Goal: Task Accomplishment & Management: Use online tool/utility

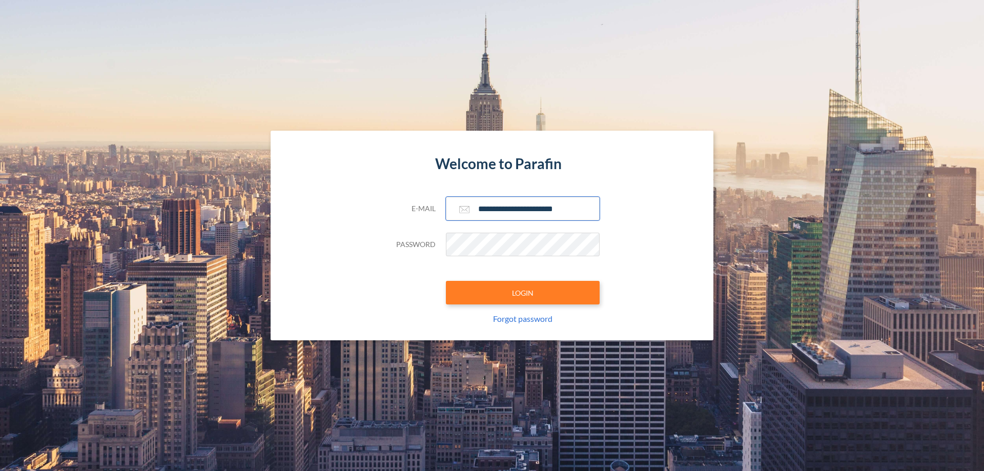
type input "**********"
click at [523, 293] on button "LOGIN" at bounding box center [523, 293] width 154 height 24
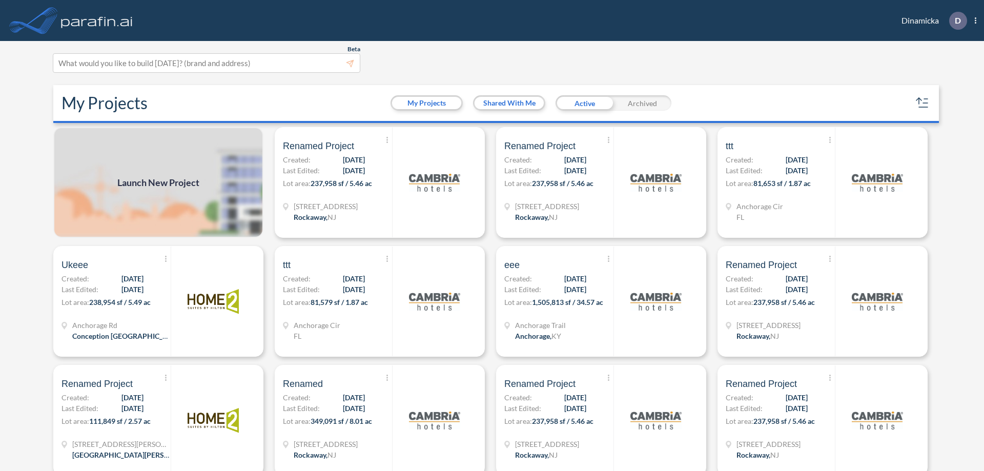
scroll to position [3, 0]
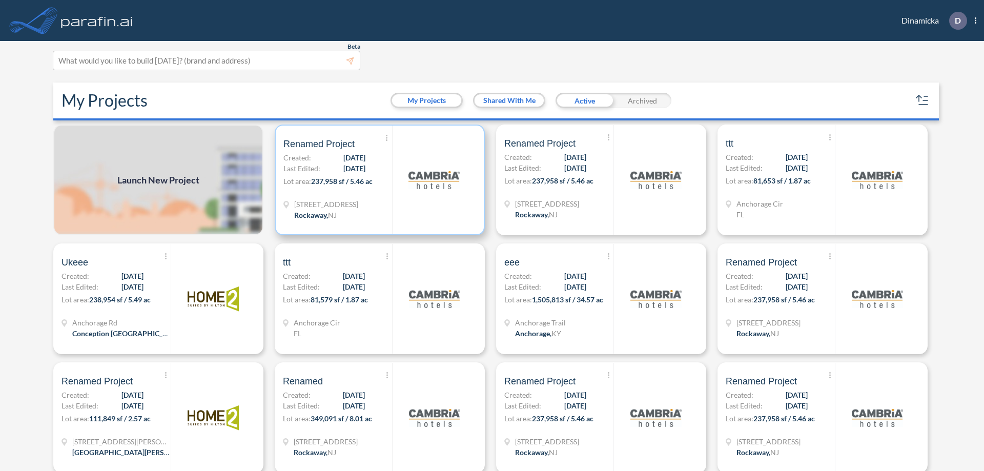
click at [378, 180] on p "Lot area: 237,958 sf / 5.46 ac" at bounding box center [337, 183] width 109 height 15
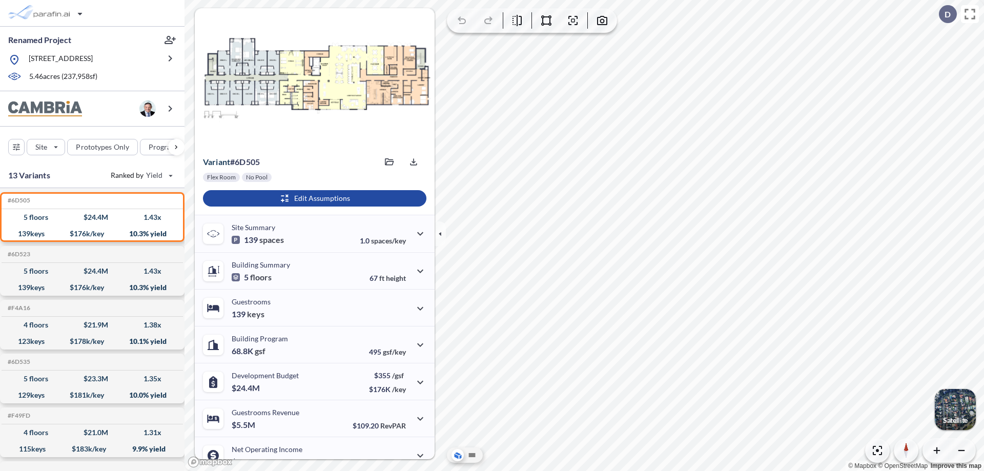
scroll to position [52, 0]
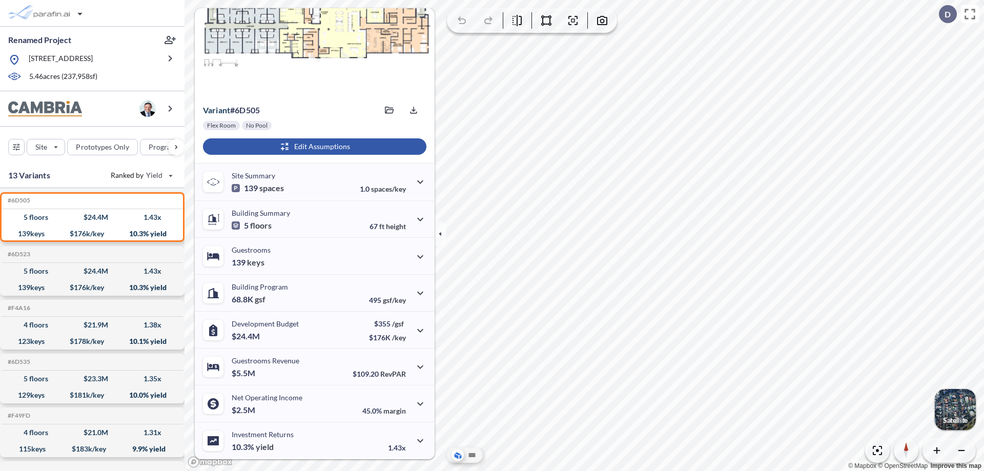
click at [313, 147] on div "button" at bounding box center [314, 146] width 223 height 16
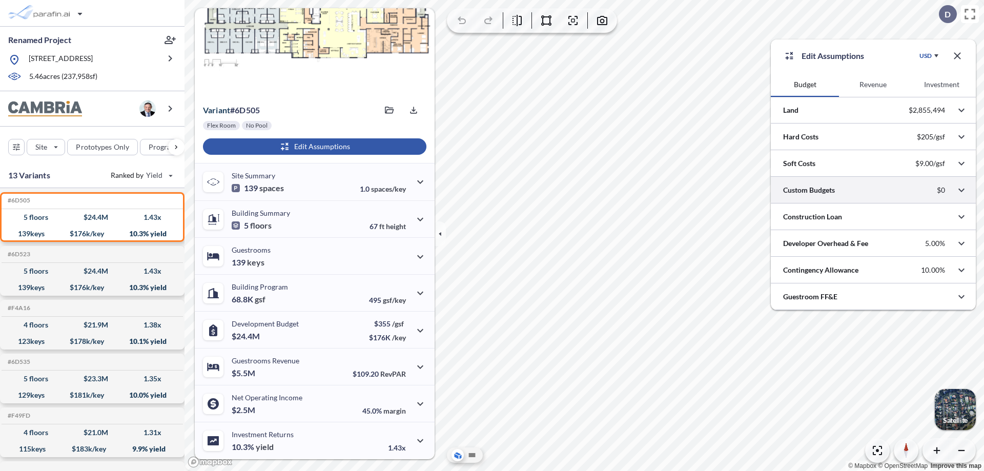
click at [873, 190] on div at bounding box center [873, 190] width 205 height 26
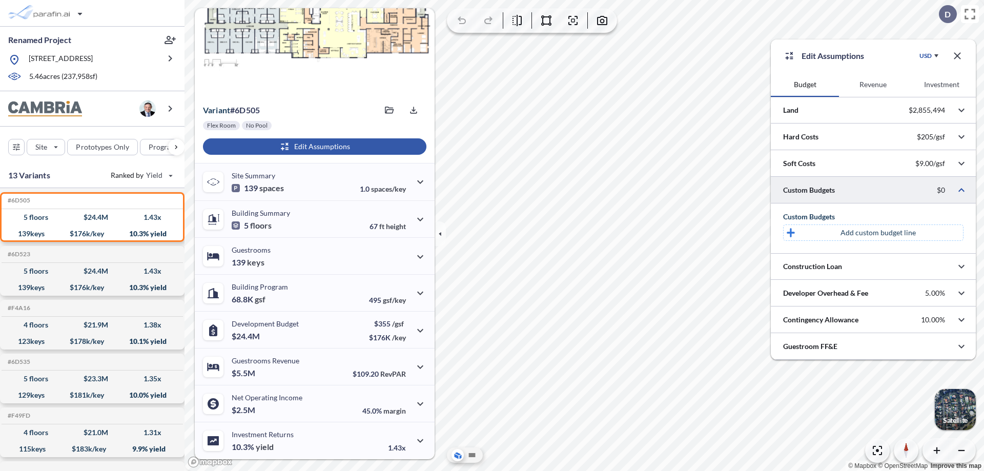
click at [878, 233] on p "Add custom budget line" at bounding box center [877, 232] width 75 height 10
